Goal: Transaction & Acquisition: Purchase product/service

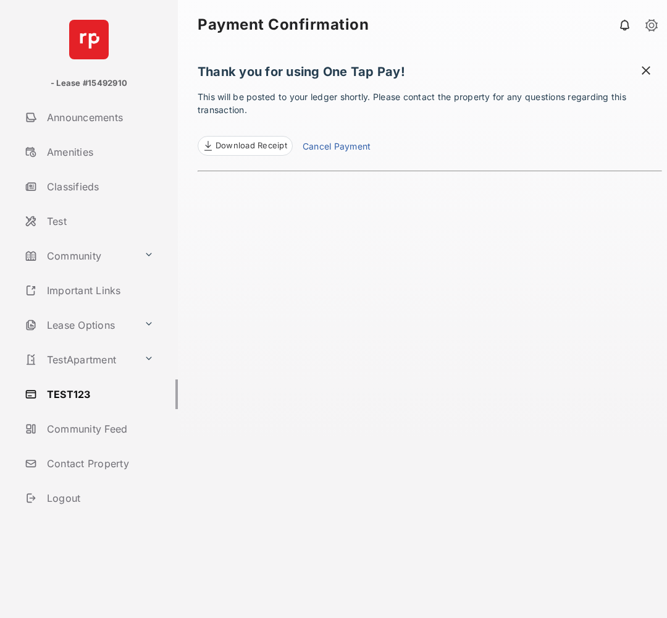
click at [646, 69] on span at bounding box center [646, 71] width 12 height 15
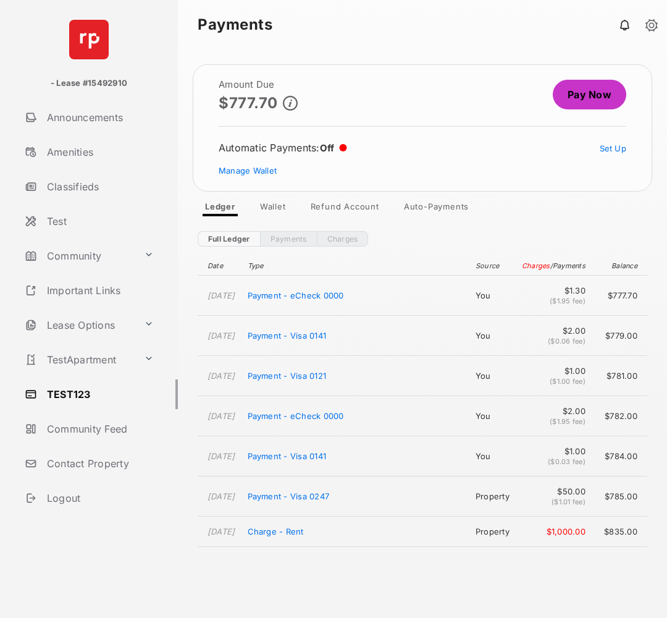
click at [572, 95] on link "Pay Now" at bounding box center [590, 95] width 74 height 30
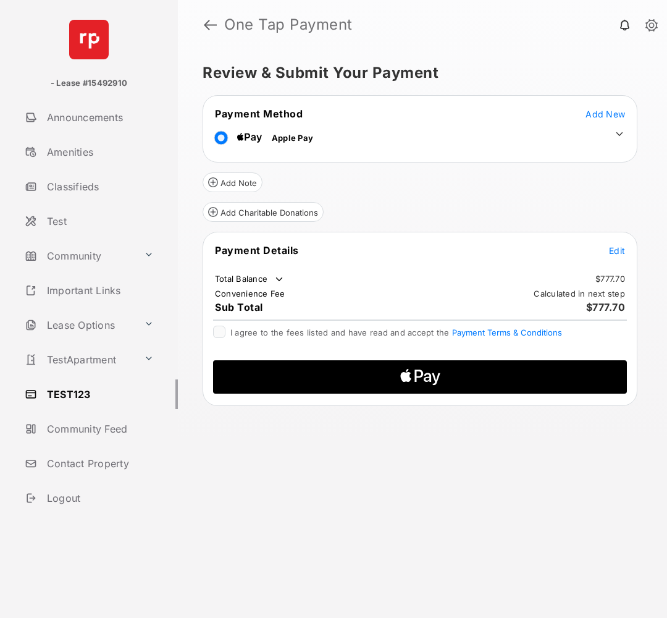
click at [625, 248] on td "Edit" at bounding box center [617, 250] width 17 height 14
click at [610, 254] on span "Edit" at bounding box center [617, 250] width 16 height 11
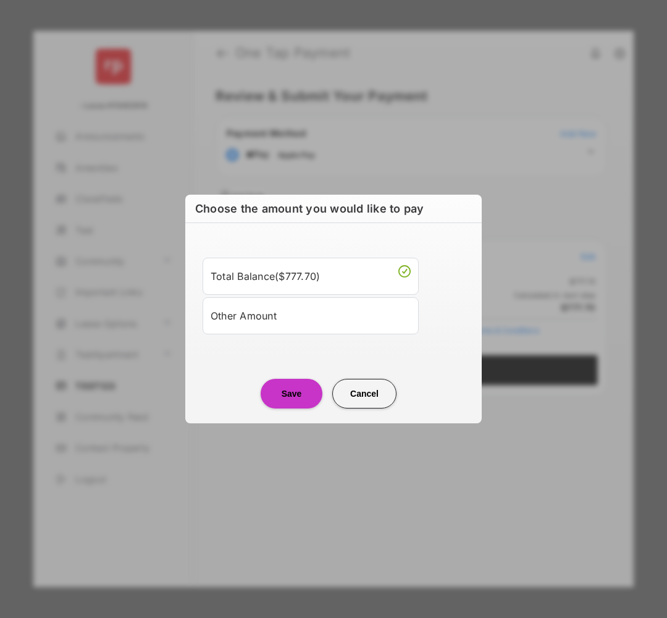
click at [260, 319] on div "Other Amount" at bounding box center [311, 315] width 200 height 21
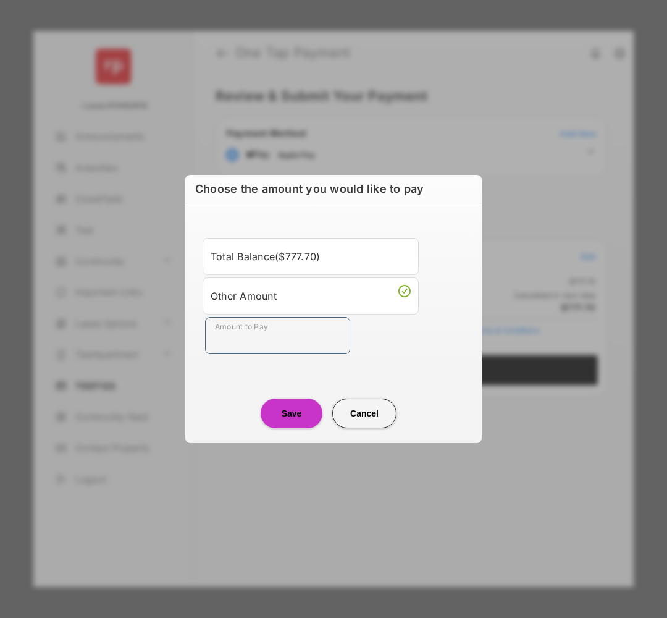
click at [250, 335] on input "Amount to Pay" at bounding box center [277, 335] width 145 height 37
type input "**"
click at [308, 417] on button "Save" at bounding box center [292, 414] width 62 height 30
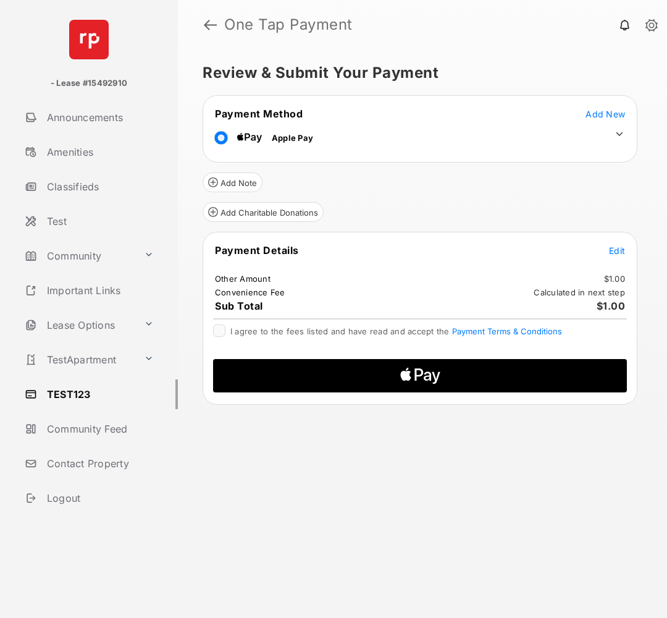
click at [258, 332] on span "I agree to the fees listed and have read and accept the Payment Terms & Conditi…" at bounding box center [396, 331] width 332 height 10
click at [331, 374] on icon "Apple Logo" at bounding box center [420, 375] width 197 height 33
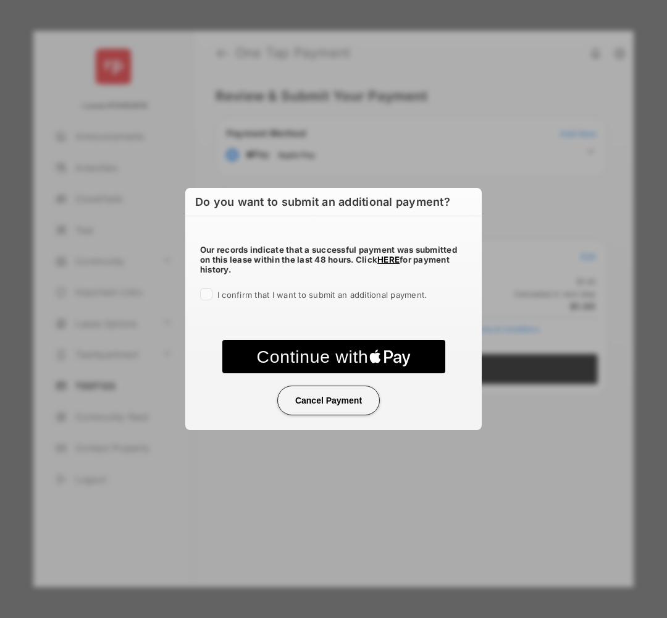
click at [319, 292] on span "I confirm that I want to submit an additional payment." at bounding box center [321, 295] width 209 height 10
click at [327, 357] on text "Continue with" at bounding box center [312, 357] width 112 height 20
